Goal: Transaction & Acquisition: Purchase product/service

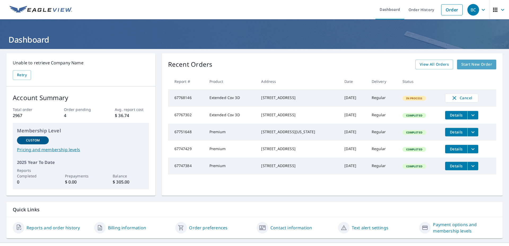
click at [465, 65] on span "Start New Order" at bounding box center [476, 64] width 31 height 7
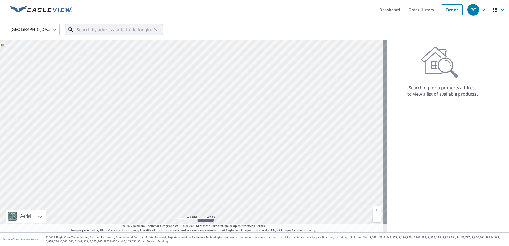
click at [91, 29] on input "text" at bounding box center [115, 29] width 76 height 15
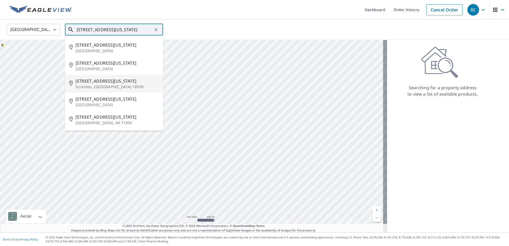
click at [93, 81] on span "[STREET_ADDRESS][US_STATE]" at bounding box center [117, 81] width 83 height 6
type input "[STREET_ADDRESS][US_STATE]"
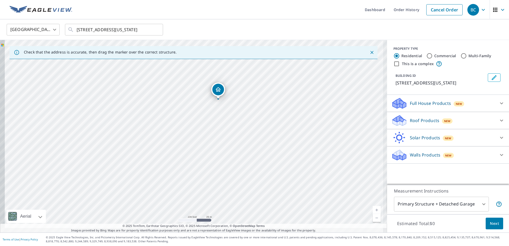
drag, startPoint x: 183, startPoint y: 182, endPoint x: 255, endPoint y: 126, distance: 90.6
click at [255, 126] on div "[STREET_ADDRESS][US_STATE]" at bounding box center [193, 136] width 387 height 193
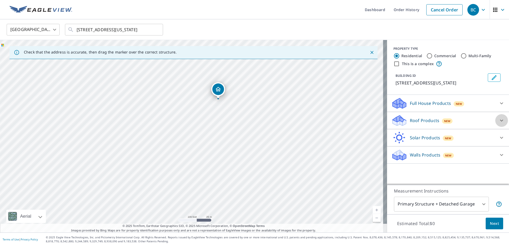
click at [499, 119] on icon at bounding box center [501, 120] width 6 height 6
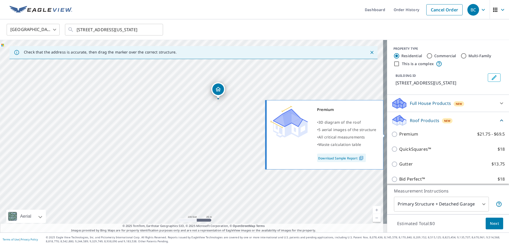
click at [391, 134] on input "Premium $21.75 - $69.5" at bounding box center [395, 134] width 8 height 6
checkbox input "true"
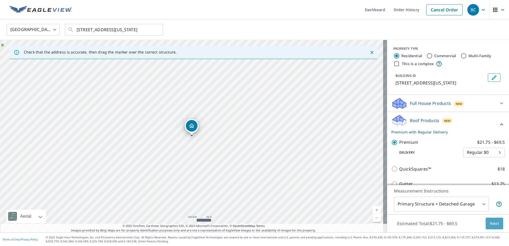
click at [490, 225] on span "Next" at bounding box center [494, 224] width 9 height 7
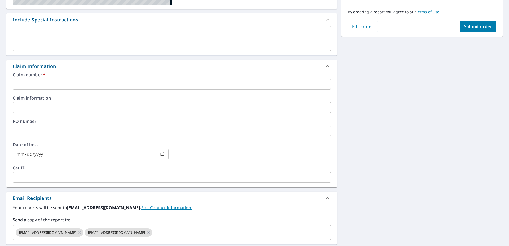
scroll to position [159, 0]
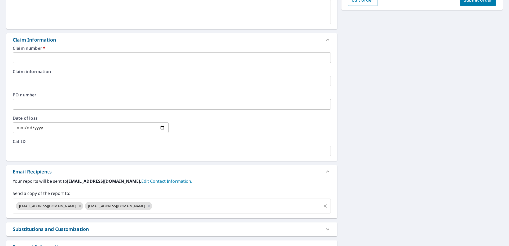
click at [78, 205] on icon at bounding box center [80, 206] width 4 height 6
checkbox input "true"
click at [84, 206] on input "text" at bounding box center [202, 206] width 236 height 10
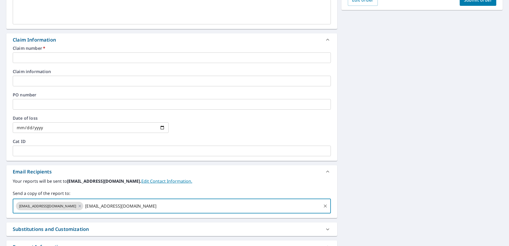
type input "[EMAIL_ADDRESS][DOMAIN_NAME]"
checkbox input "true"
type input "[EMAIL_ADDRESS][DOMAIN_NAME]"
checkbox input "true"
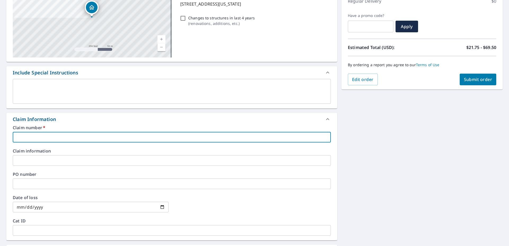
click at [33, 137] on input "text" at bounding box center [172, 137] width 318 height 11
type input "3"
checkbox input "true"
type input "36"
checkbox input "true"
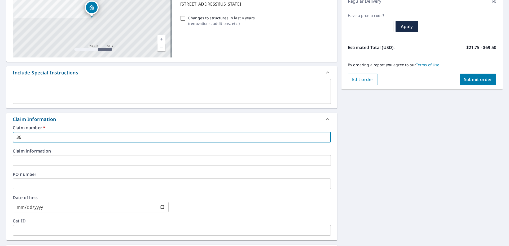
type input "360"
checkbox input "true"
type input "3601"
checkbox input "true"
type input "36013"
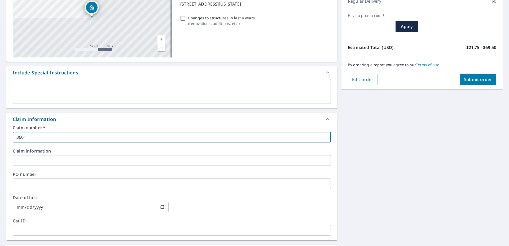
checkbox input "true"
type input "360139"
checkbox input "true"
type input "3601391"
checkbox input "true"
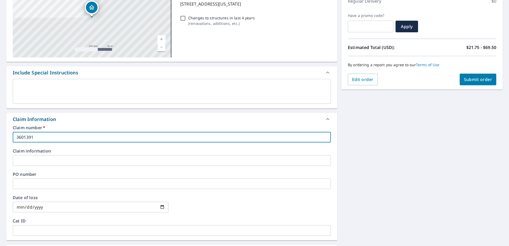
type input "3601391"
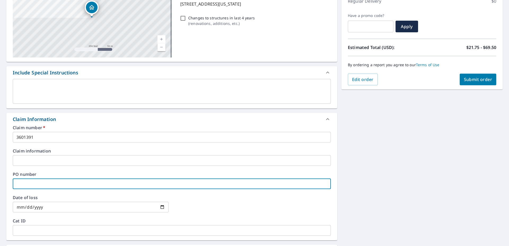
click at [33, 184] on input "text" at bounding box center [172, 184] width 318 height 11
type input "3"
checkbox input "true"
type input "36"
checkbox input "true"
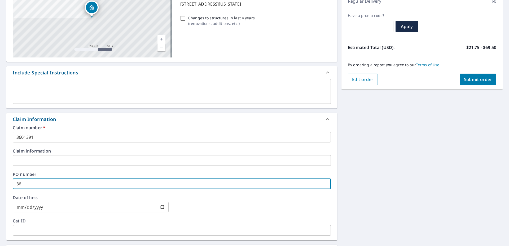
type input "360"
checkbox input "true"
type input "3601"
checkbox input "true"
type input "36013"
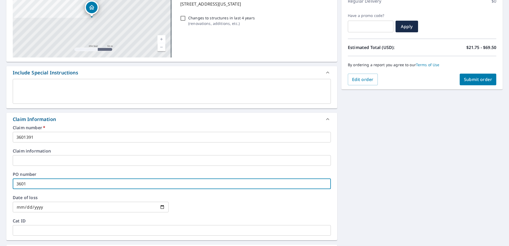
checkbox input "true"
type input "360139"
checkbox input "true"
type input "3601391"
checkbox input "true"
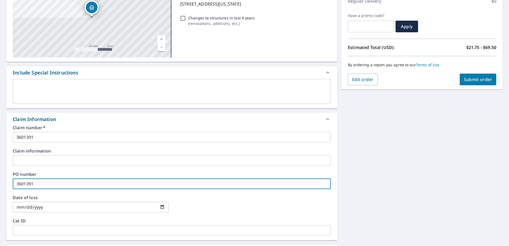
scroll to position [0, 0]
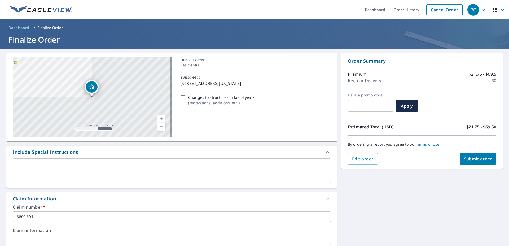
type input "3601391"
click at [477, 158] on span "Submit order" at bounding box center [478, 159] width 28 height 6
checkbox input "true"
